Goal: Information Seeking & Learning: Learn about a topic

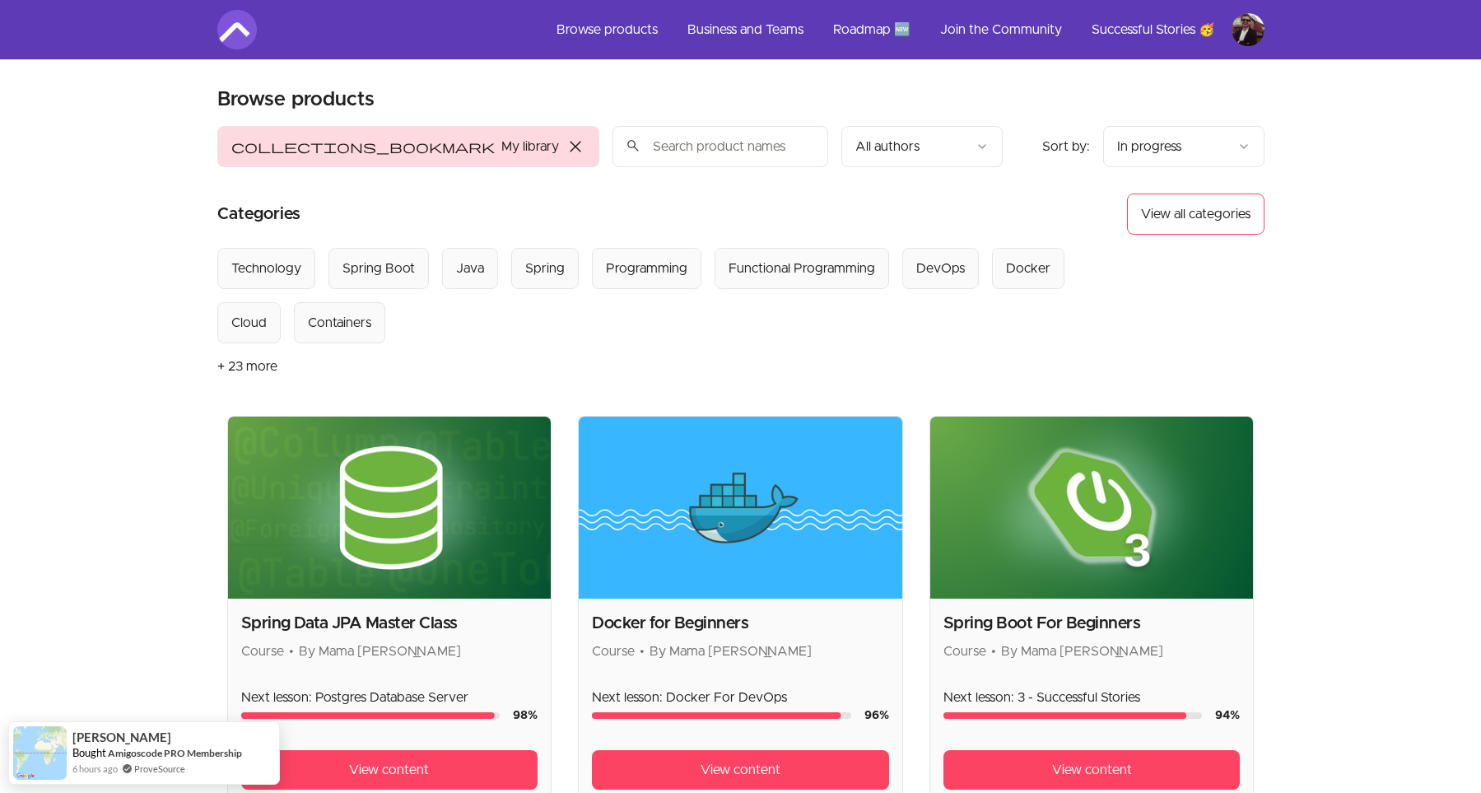
click at [612, 159] on input "search" at bounding box center [720, 146] width 216 height 41
type input "microservices"
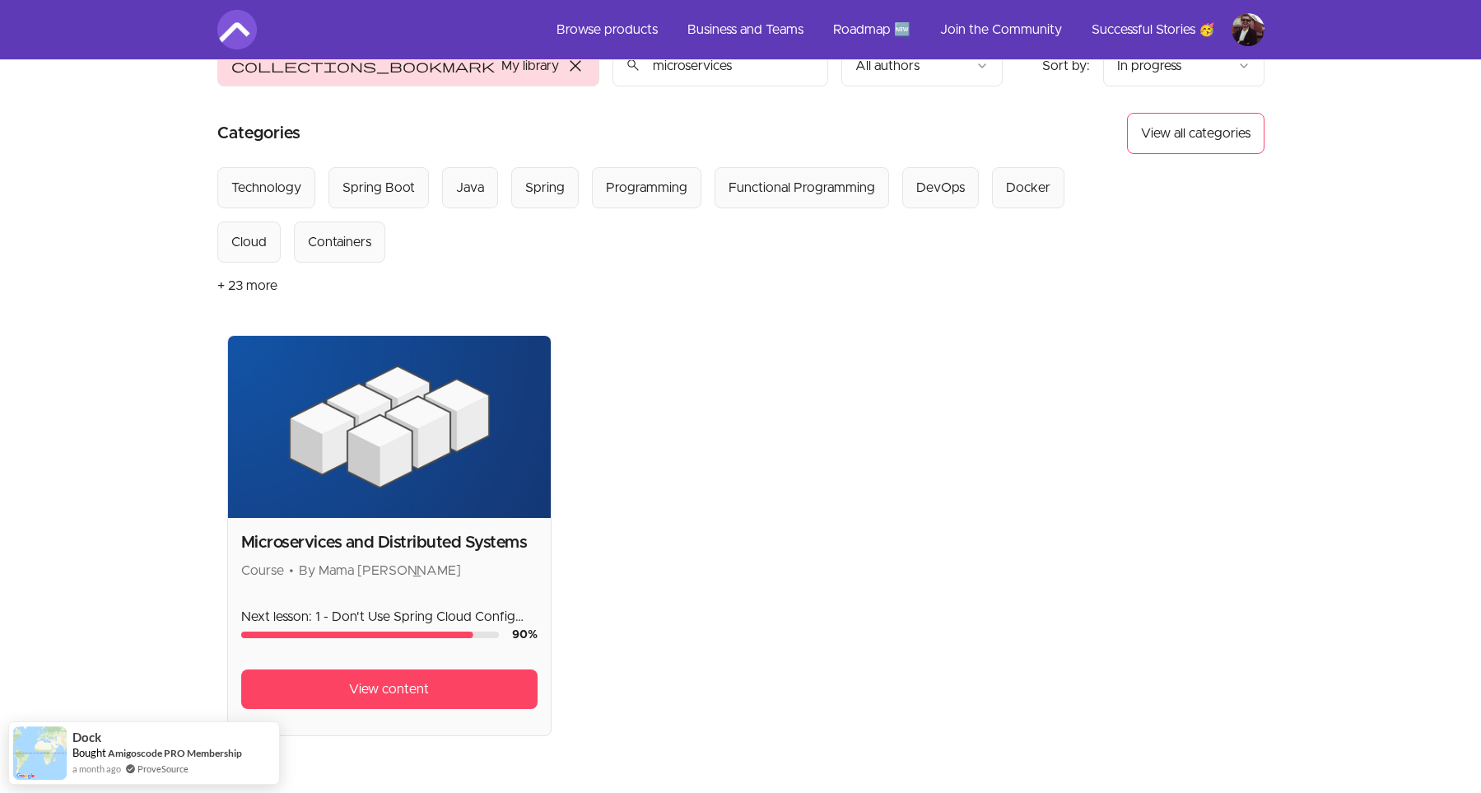
scroll to position [114, 0]
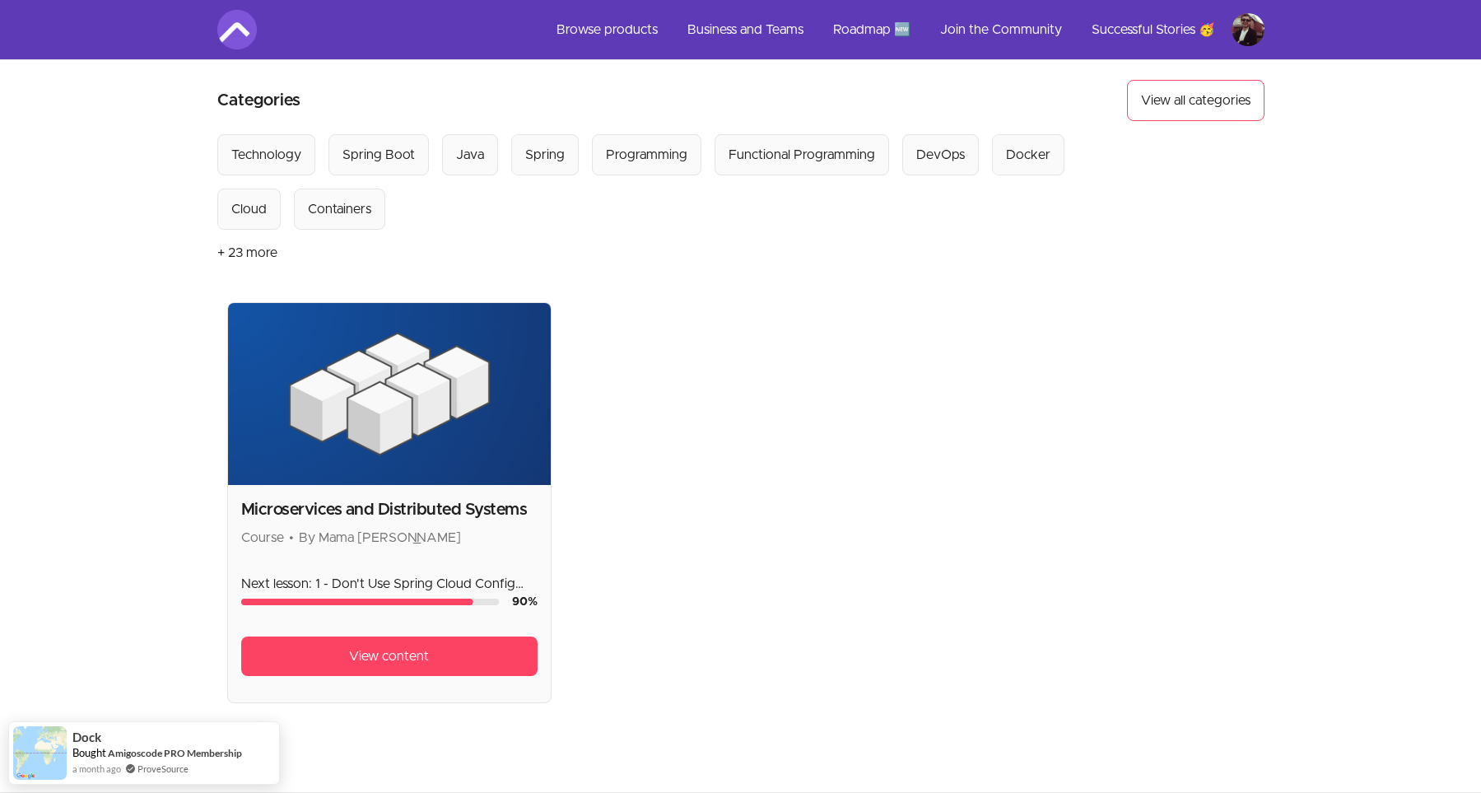
click at [317, 509] on h2 "Microservices and Distributed Systems" at bounding box center [389, 509] width 297 height 23
click at [359, 665] on span "View content" at bounding box center [389, 656] width 80 height 20
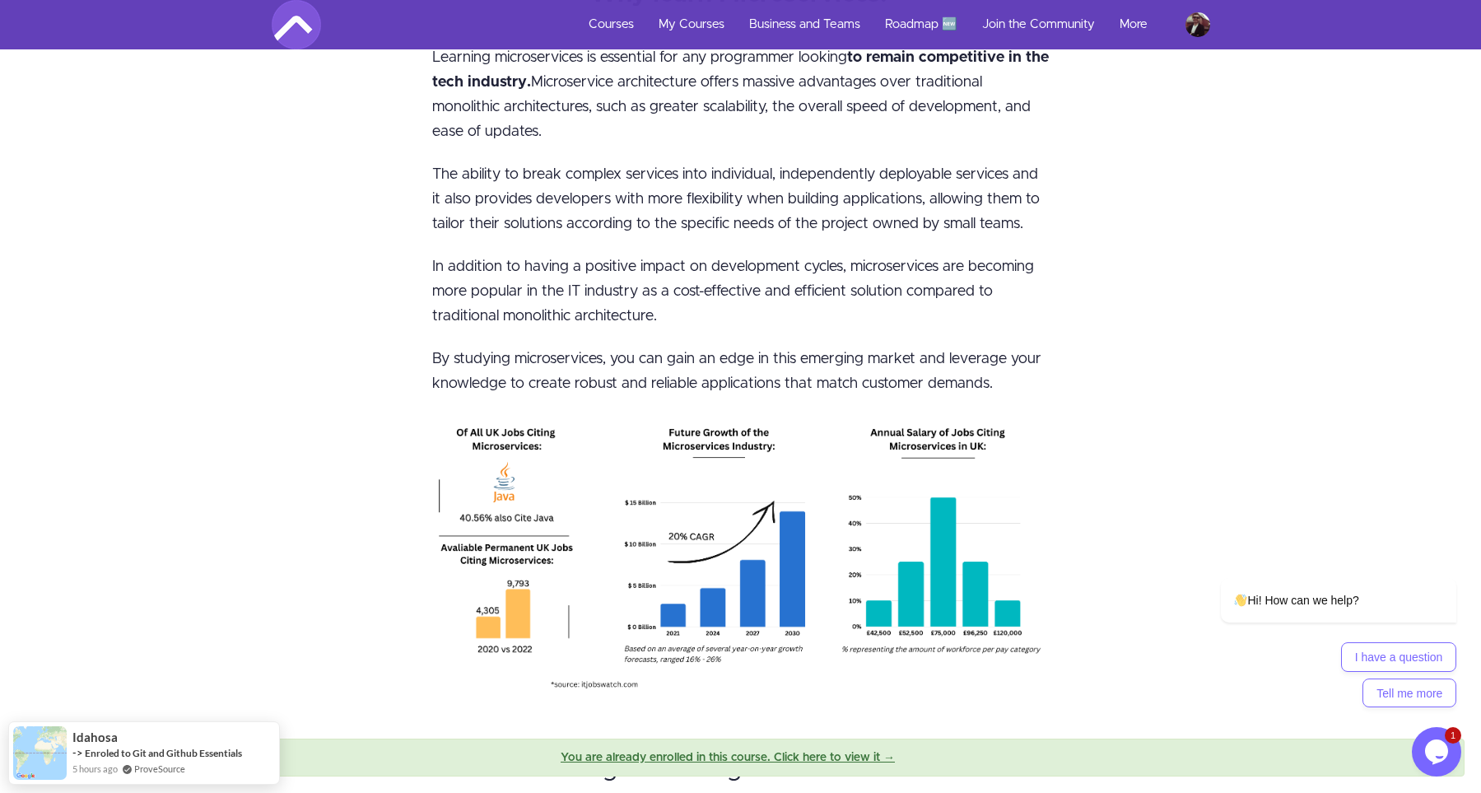
scroll to position [1931, 0]
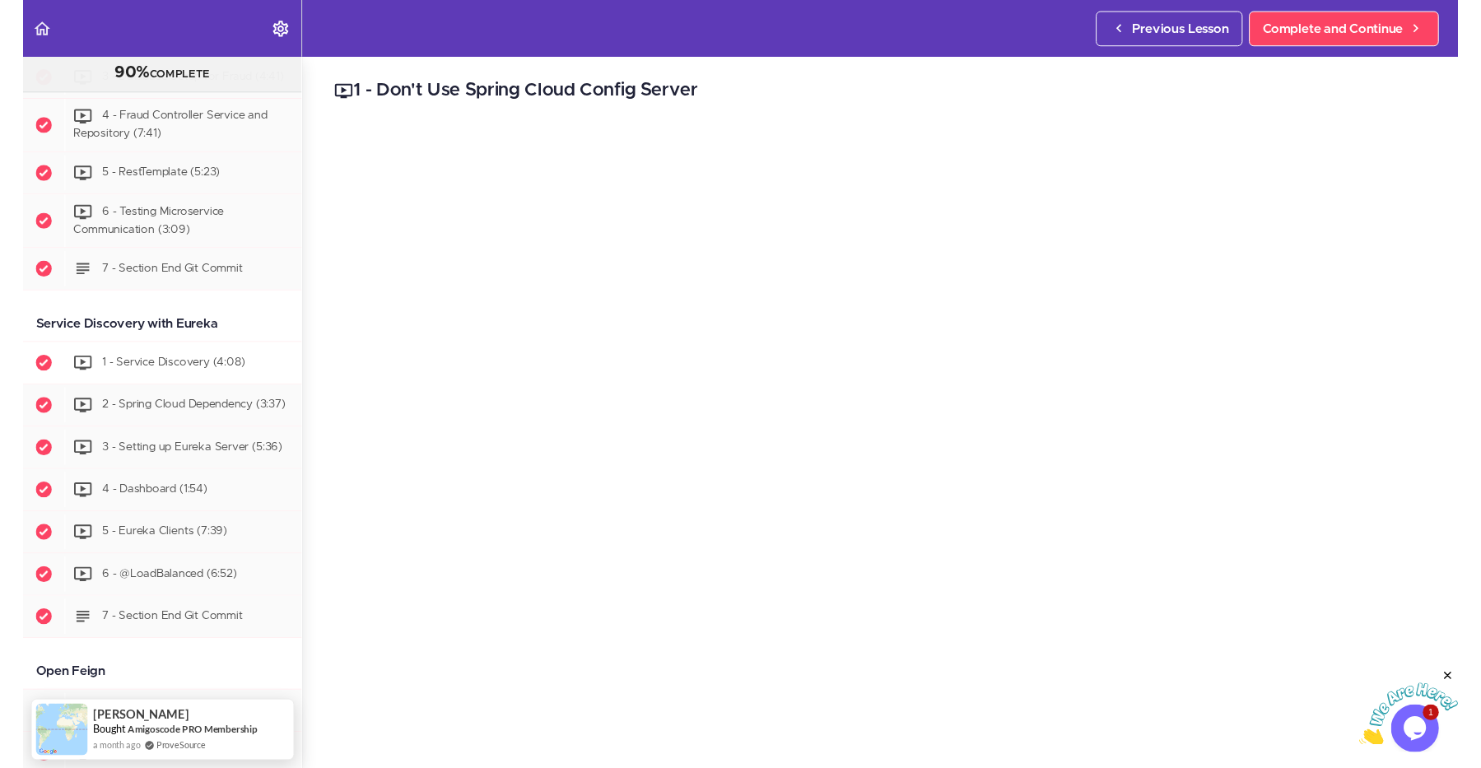
scroll to position [1198, 0]
